Goal: Information Seeking & Learning: Check status

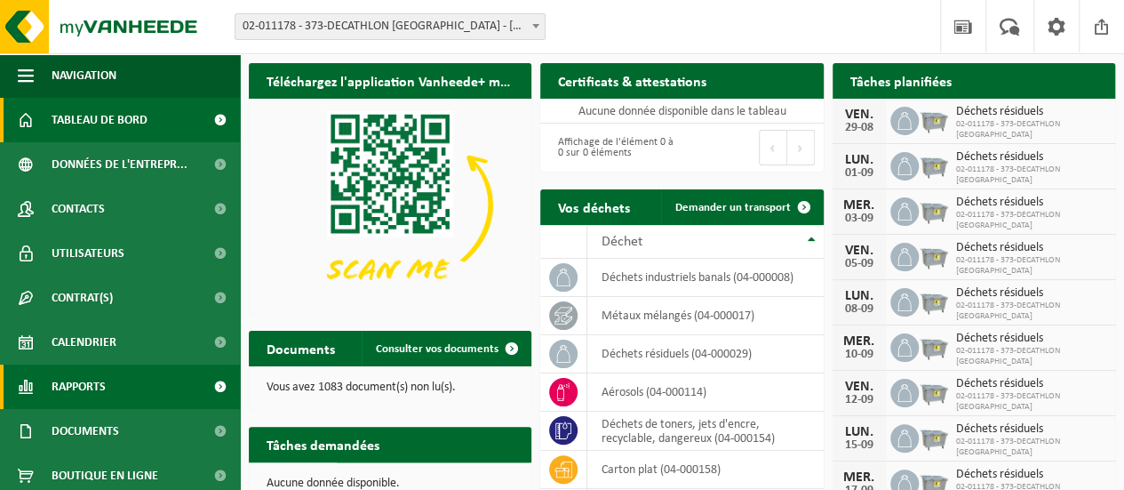
click at [94, 403] on span "Rapports" at bounding box center [79, 386] width 54 height 44
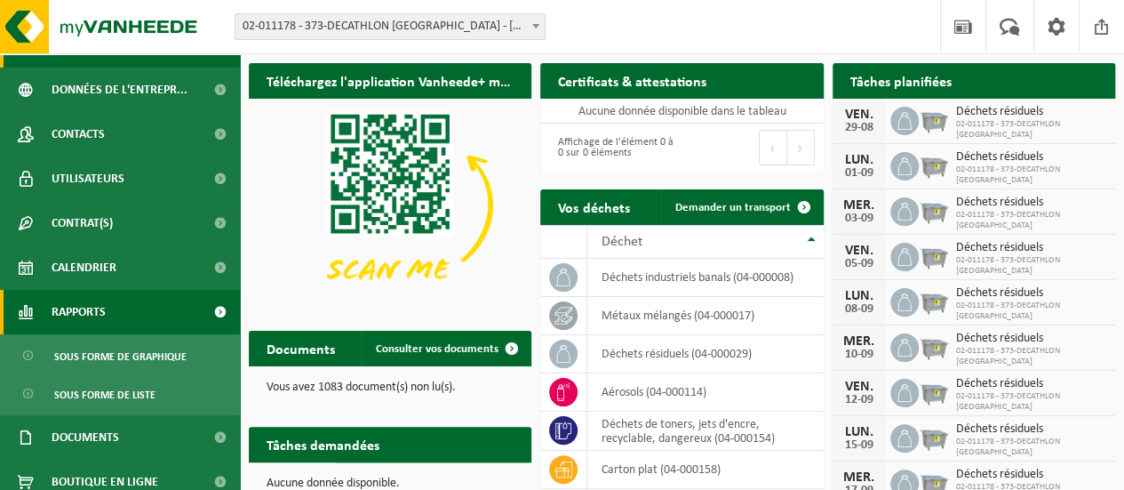
scroll to position [77, 0]
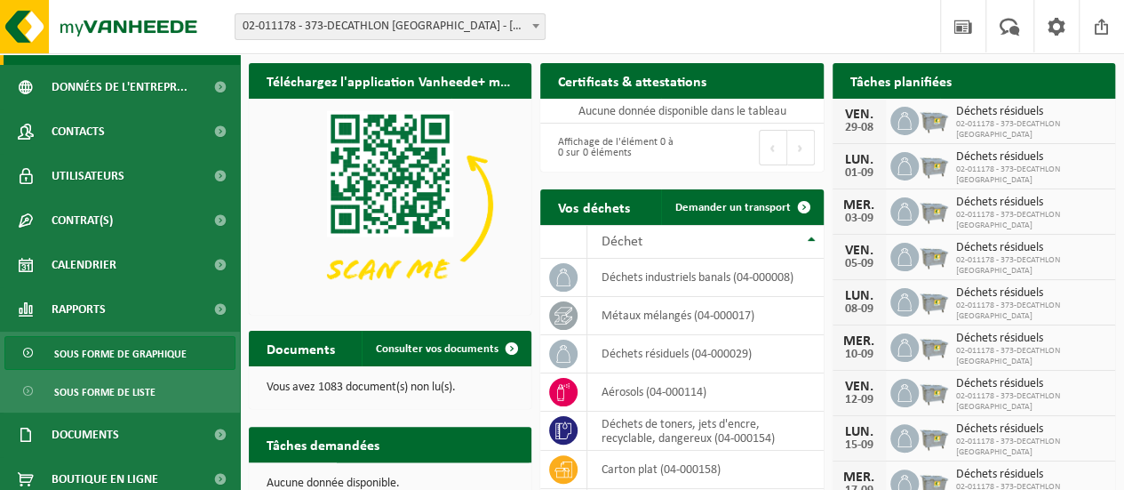
click at [144, 345] on span "Sous forme de graphique" at bounding box center [120, 354] width 132 height 34
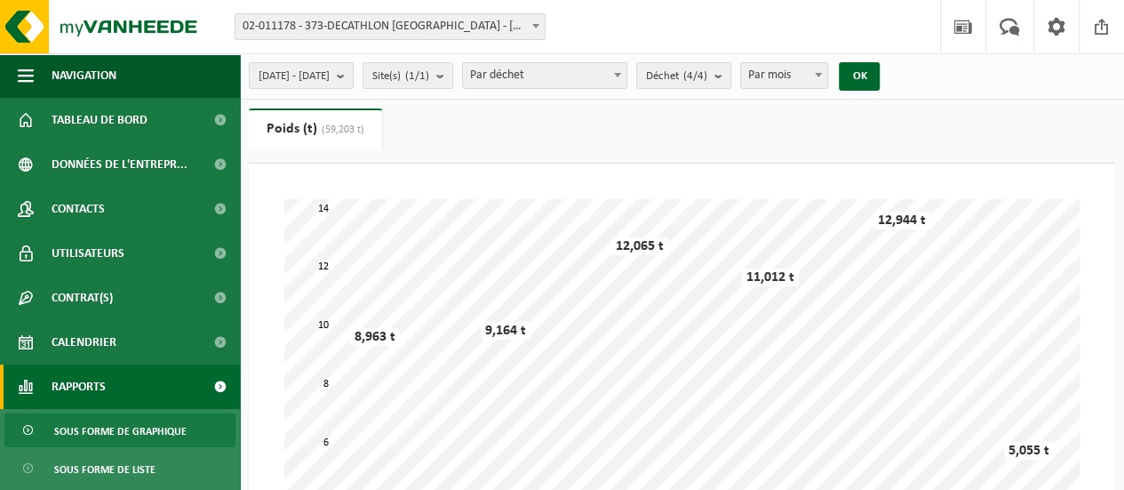
click at [353, 76] on b "submit" at bounding box center [345, 75] width 16 height 25
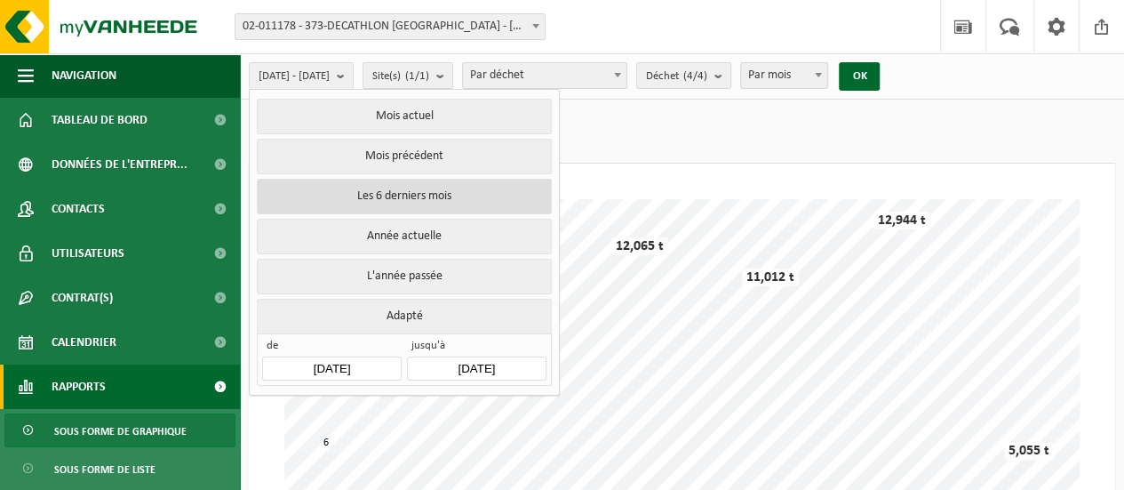
click at [430, 190] on button "Les 6 derniers mois" at bounding box center [404, 197] width 294 height 36
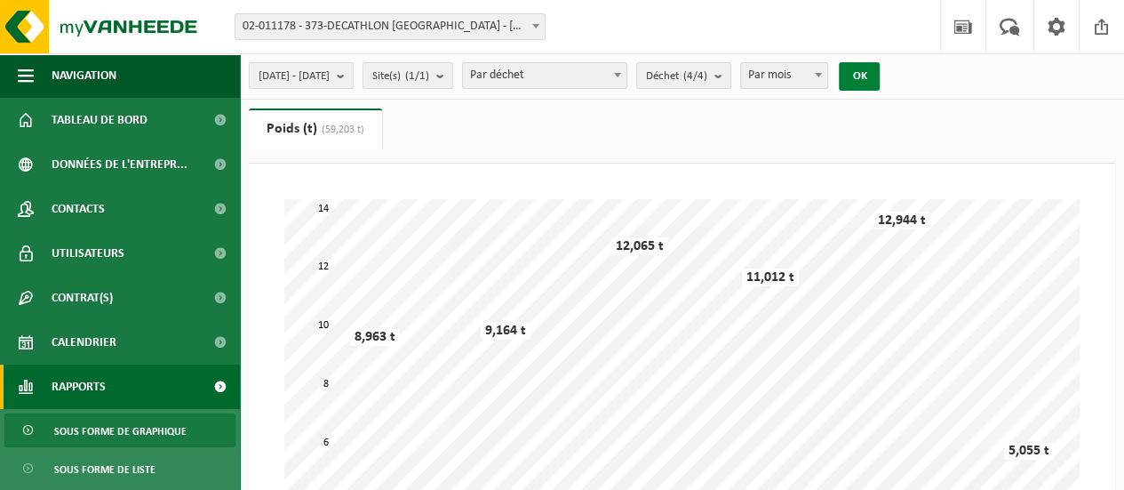
click at [880, 81] on button "OK" at bounding box center [859, 76] width 41 height 28
click at [353, 79] on b "submit" at bounding box center [345, 75] width 16 height 25
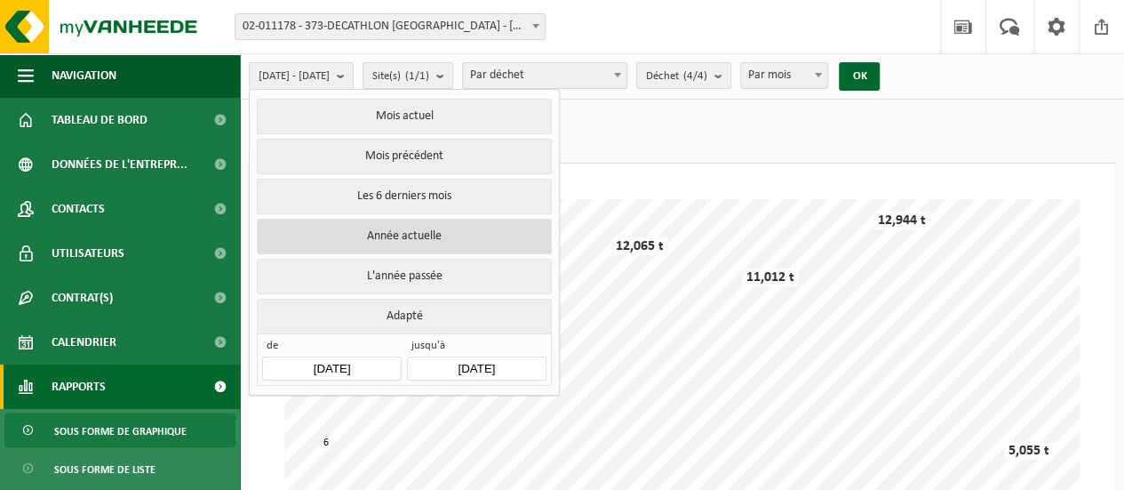
click at [440, 230] on button "Année actuelle" at bounding box center [404, 237] width 294 height 36
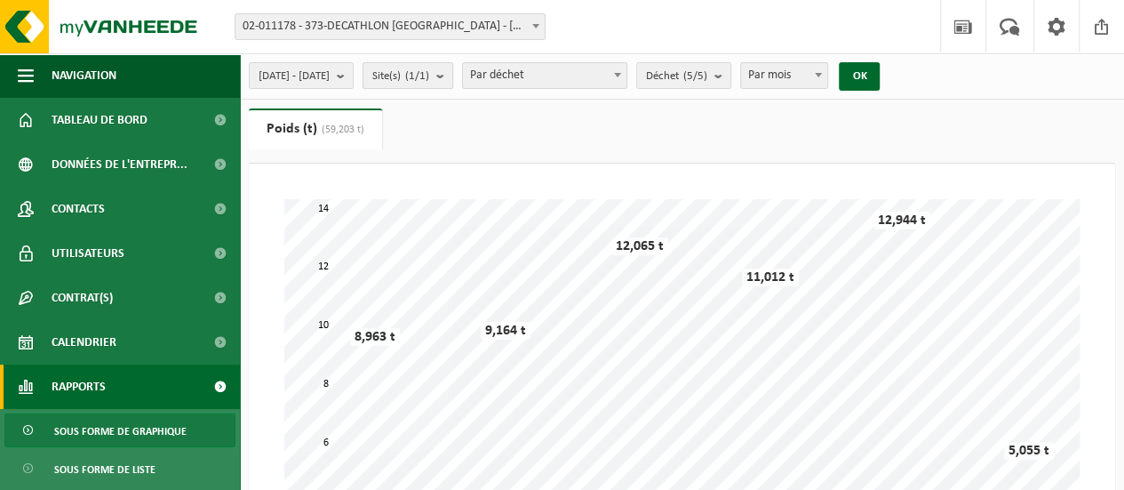
click at [453, 78] on button "Site(s) (1/1)" at bounding box center [408, 75] width 91 height 27
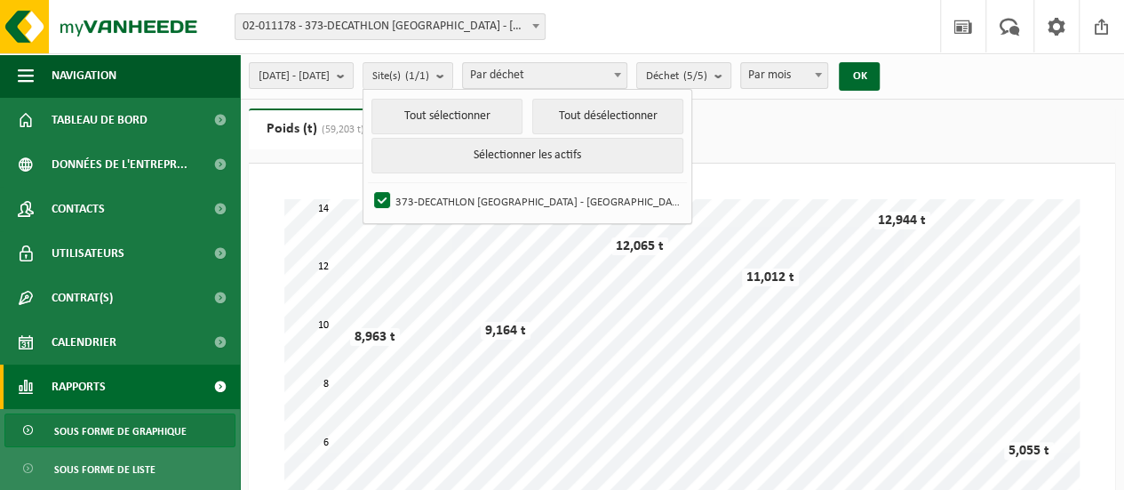
click at [756, 133] on ul "Poids (t) (59,203 t) Volume (m³)" at bounding box center [682, 135] width 866 height 55
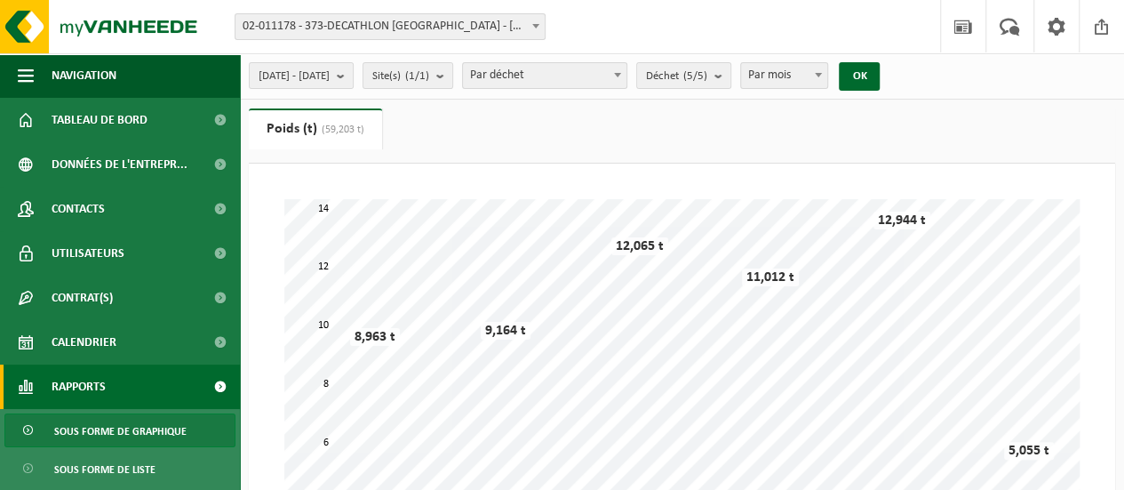
click at [626, 64] on span "Par déchet" at bounding box center [544, 75] width 163 height 25
click at [711, 118] on ul "Poids (t) (59,203 t) Volume (m³)" at bounding box center [682, 135] width 866 height 55
click at [880, 82] on button "OK" at bounding box center [859, 76] width 41 height 28
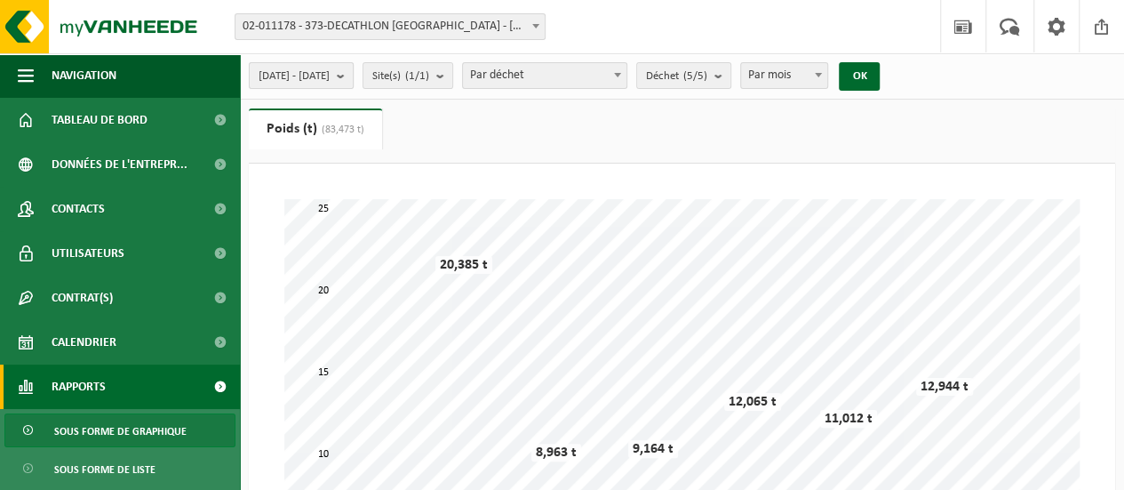
click at [354, 86] on button "2025-01-01 - 2025-08-28" at bounding box center [301, 75] width 105 height 27
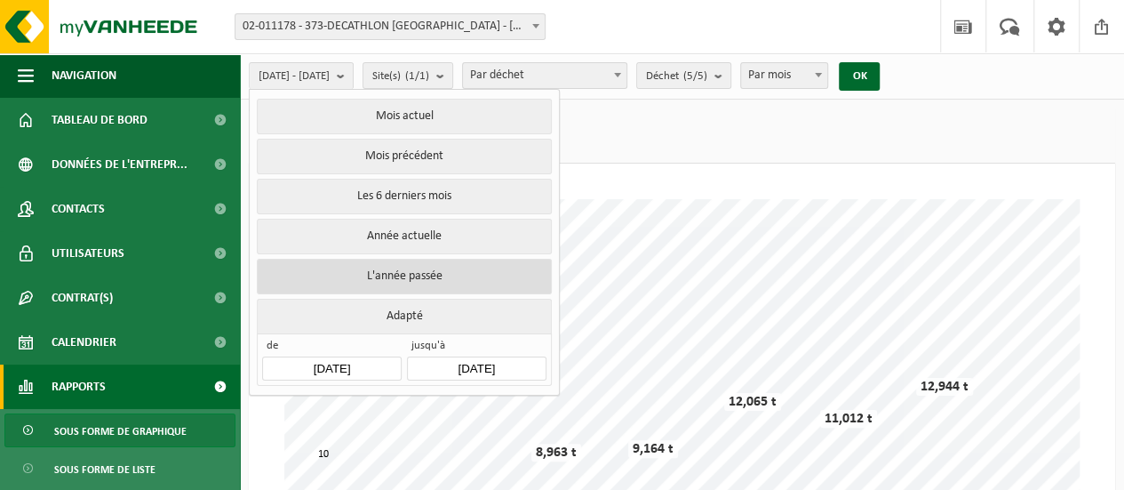
click at [425, 270] on button "L'année passée" at bounding box center [404, 277] width 294 height 36
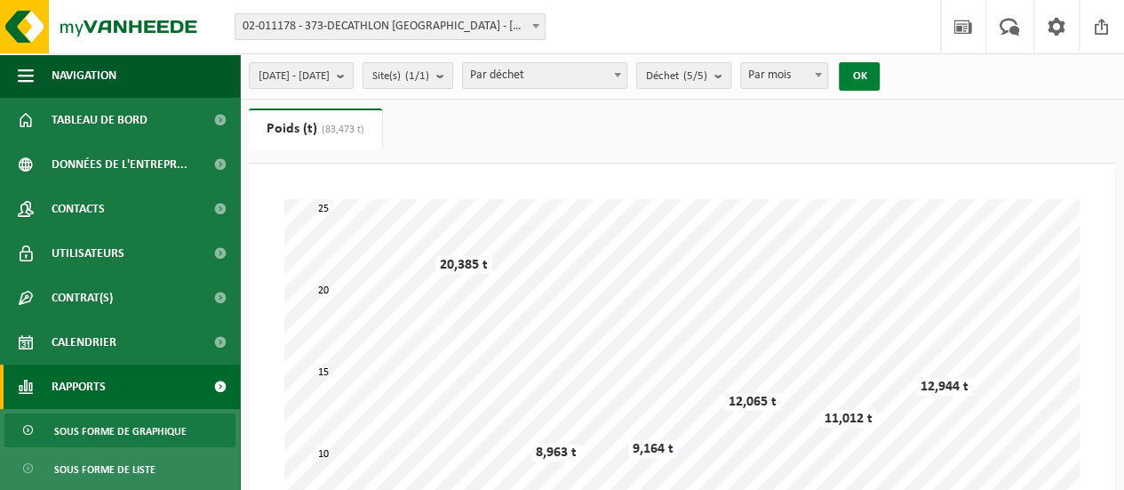
click at [880, 79] on button "OK" at bounding box center [859, 76] width 41 height 28
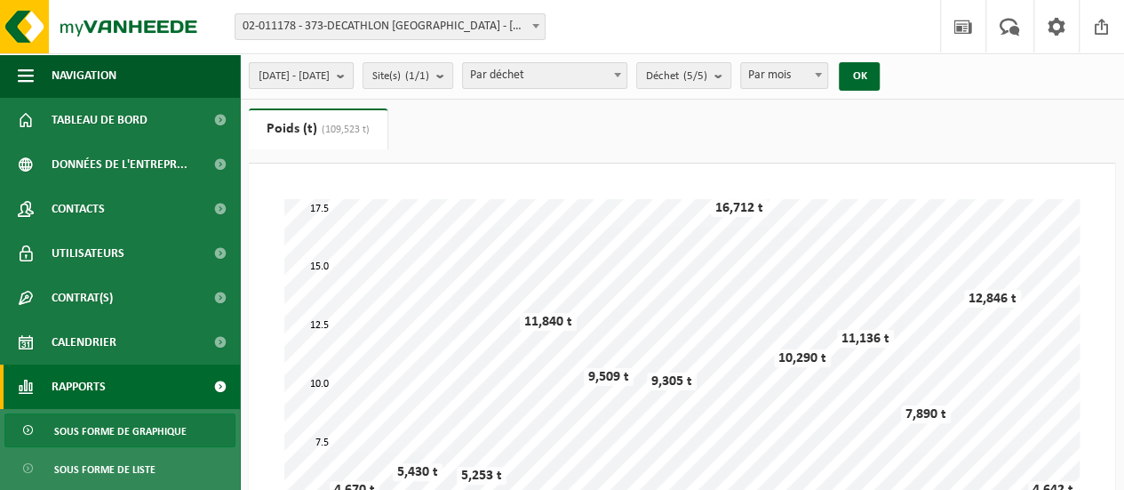
drag, startPoint x: 365, startPoint y: 76, endPoint x: 302, endPoint y: 74, distance: 63.1
click at [302, 74] on span "2024-01-01 - 2024-12-31" at bounding box center [294, 76] width 71 height 27
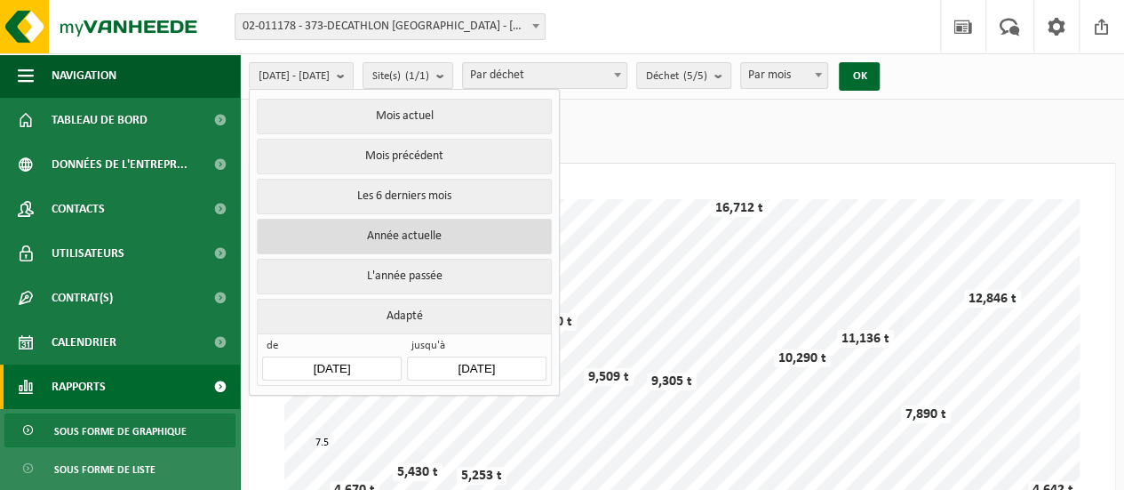
click at [435, 228] on button "Année actuelle" at bounding box center [404, 237] width 294 height 36
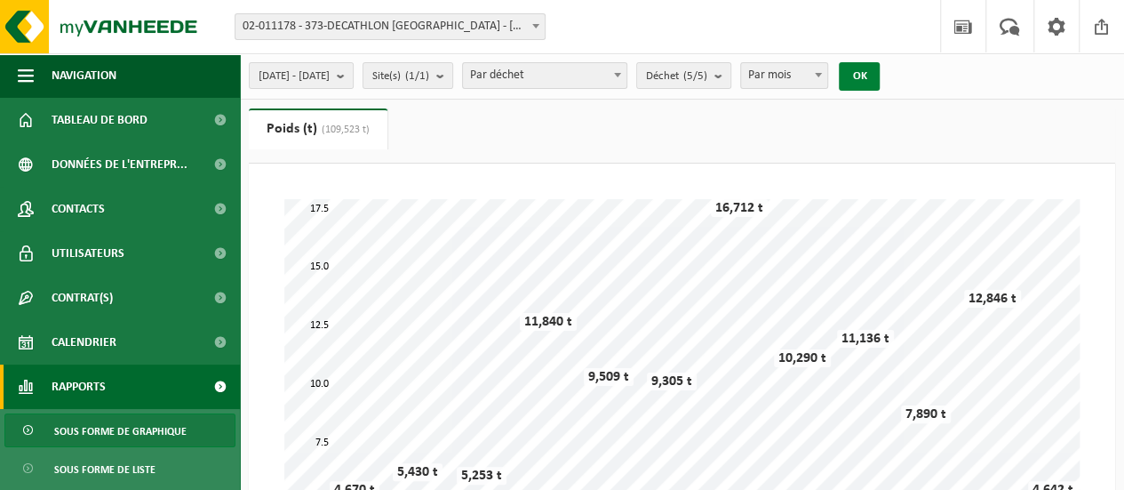
click at [880, 81] on button "OK" at bounding box center [859, 76] width 41 height 28
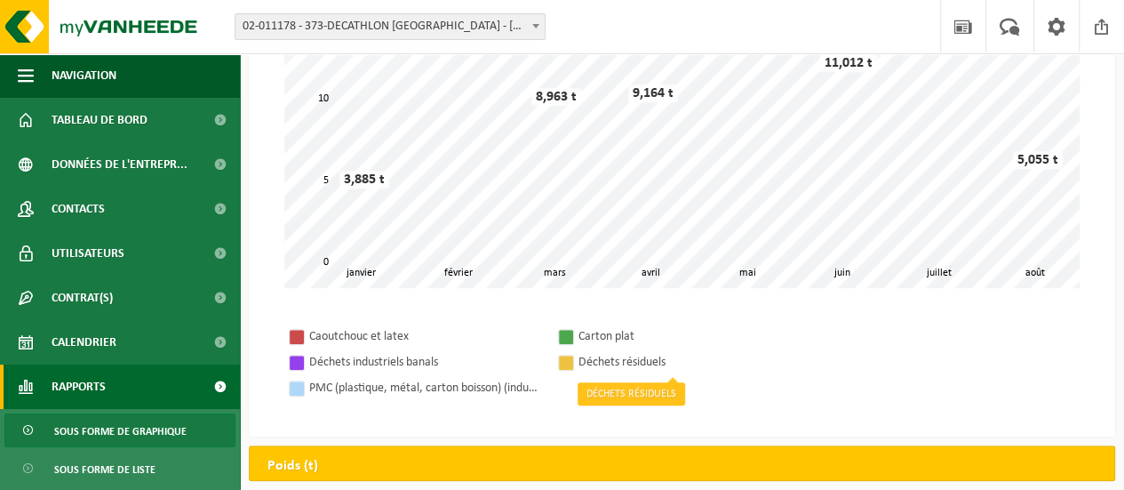
scroll to position [354, 0]
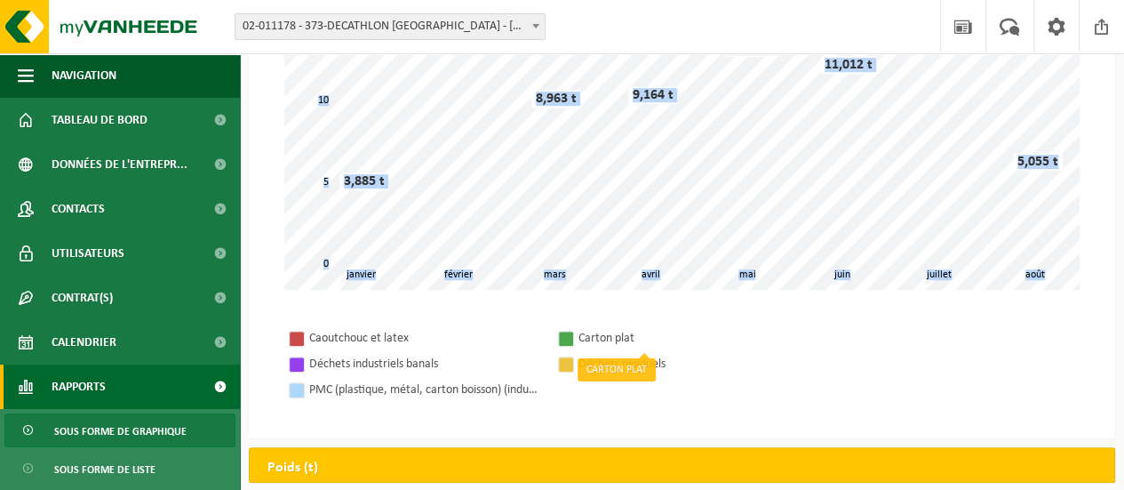
drag, startPoint x: 698, startPoint y: 300, endPoint x: 748, endPoint y: 388, distance: 101.1
click at [748, 388] on div "Patientez Le téléchargement est un peu long en raison de la grande quantité de …" at bounding box center [682, 124] width 866 height 628
click at [748, 388] on tbody "Caoutchouc et latex Carton plat Déchets industriels banals Déchets résiduels PM…" at bounding box center [681, 363] width 795 height 77
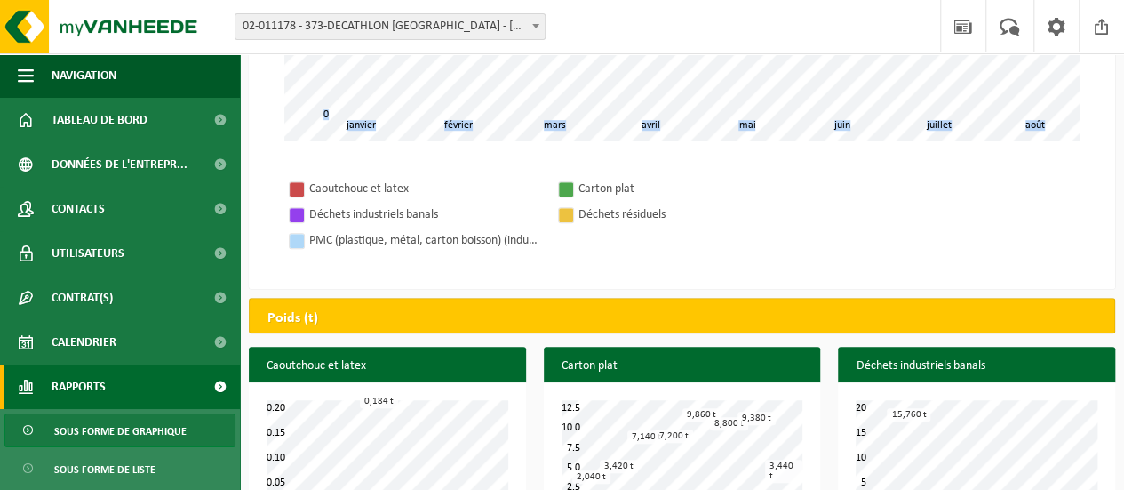
scroll to position [777, 0]
